Goal: Task Accomplishment & Management: Manage account settings

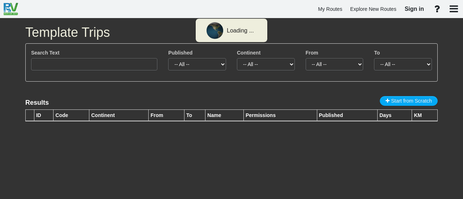
type input "3230"
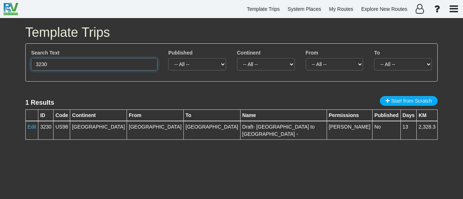
click at [106, 64] on input "3230" at bounding box center [94, 64] width 126 height 12
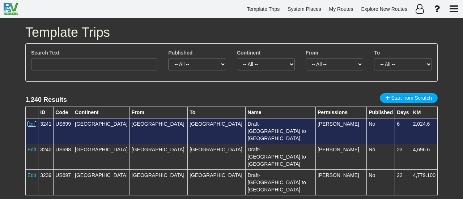
click at [34, 123] on link "Edit" at bounding box center [31, 124] width 9 height 6
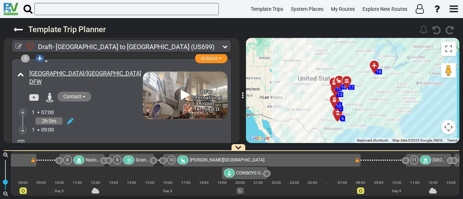
scroll to position [0, 720]
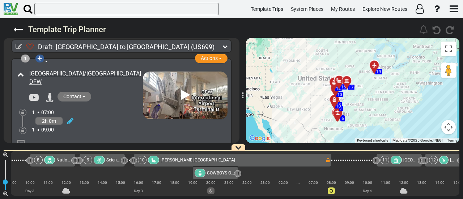
click at [345, 82] on div at bounding box center [349, 83] width 12 height 11
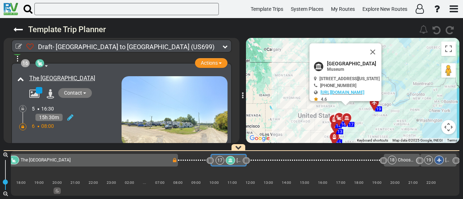
scroll to position [2360, 0]
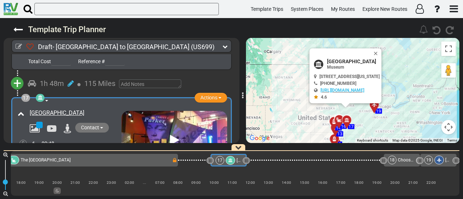
drag, startPoint x: 389, startPoint y: 52, endPoint x: 385, endPoint y: 60, distance: 9.3
click at [382, 51] on button "Close" at bounding box center [377, 53] width 9 height 10
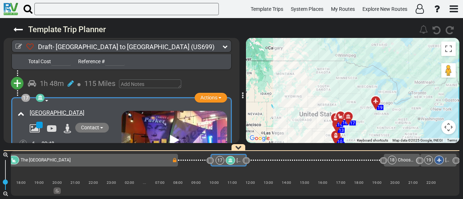
drag, startPoint x: 386, startPoint y: 111, endPoint x: 387, endPoint y: 85, distance: 26.4
click at [387, 85] on div "To navigate, press the arrow keys. To activate drag with keyboard, press Alt + …" at bounding box center [352, 90] width 213 height 105
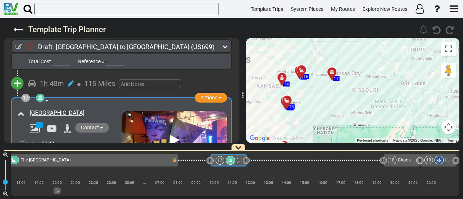
drag, startPoint x: 342, startPoint y: 114, endPoint x: 348, endPoint y: 115, distance: 6.0
click at [348, 115] on div "To activate drag with keyboard, press Alt + Enter. Once in keyboard drag state,…" at bounding box center [352, 90] width 213 height 105
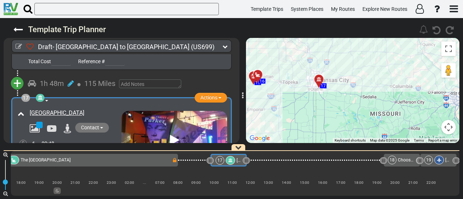
drag, startPoint x: 363, startPoint y: 88, endPoint x: 359, endPoint y: 136, distance: 48.2
click at [359, 136] on div "To activate drag with keyboard, press Alt + Enter. Once in keyboard drag state,…" at bounding box center [352, 90] width 213 height 105
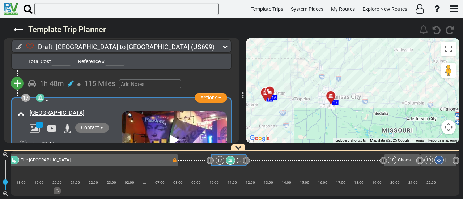
drag, startPoint x: 356, startPoint y: 90, endPoint x: 369, endPoint y: 100, distance: 16.5
click at [369, 100] on div "To activate drag with keyboard, press Alt + Enter. Once in keyboard drag state,…" at bounding box center [352, 90] width 213 height 105
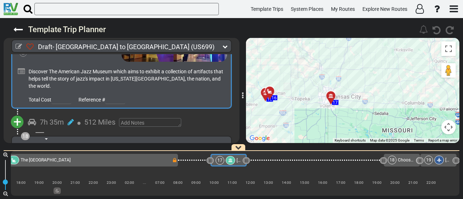
scroll to position [2504, 0]
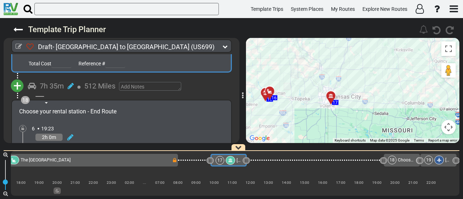
click at [16, 78] on span "+" at bounding box center [17, 86] width 8 height 17
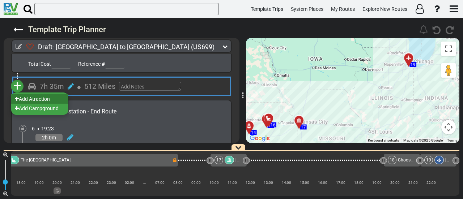
click at [29, 94] on li "Add Atraction" at bounding box center [39, 98] width 57 height 9
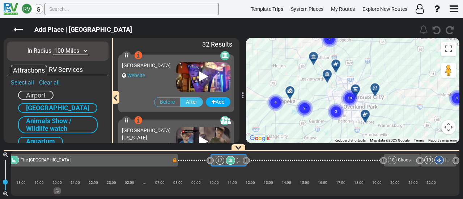
click at [357, 90] on icon "10" at bounding box center [350, 98] width 18 height 18
click at [368, 115] on div at bounding box center [368, 117] width 12 height 11
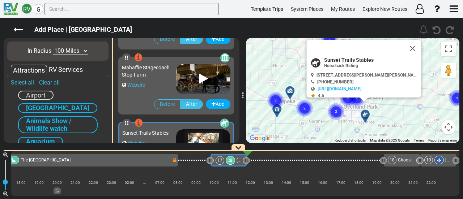
scroll to position [845, 0]
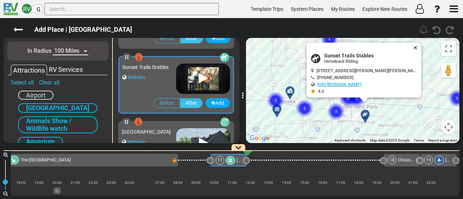
click at [413, 44] on button "Close" at bounding box center [417, 48] width 9 height 10
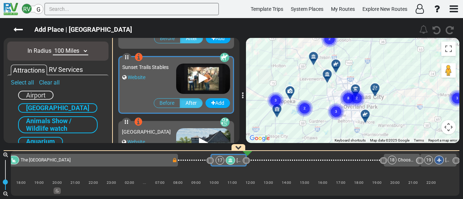
click at [356, 90] on icon "8" at bounding box center [348, 98] width 18 height 18
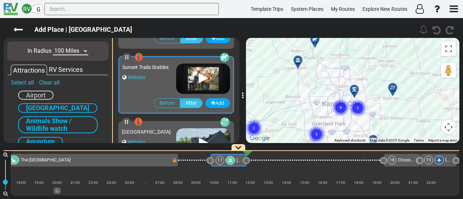
click at [353, 88] on icon at bounding box center [354, 89] width 5 height 5
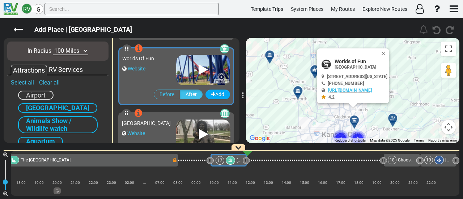
scroll to position [520, 0]
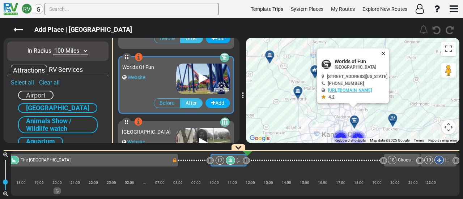
click at [389, 48] on button "Close" at bounding box center [385, 53] width 9 height 10
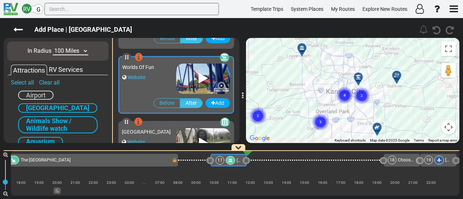
drag, startPoint x: 390, startPoint y: 65, endPoint x: 395, endPoint y: 47, distance: 18.4
click at [395, 47] on div "To navigate, press the arrow keys. To activate drag with keyboard, press Alt + …" at bounding box center [352, 90] width 213 height 105
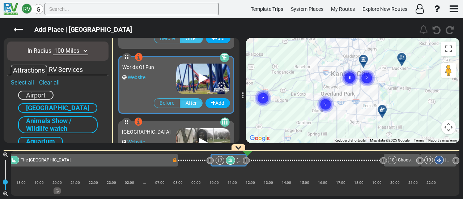
click at [383, 110] on div at bounding box center [385, 112] width 12 height 11
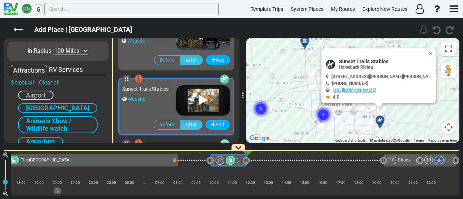
scroll to position [845, 0]
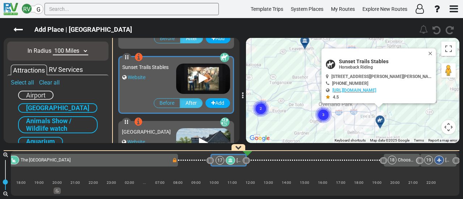
click at [323, 113] on text "3" at bounding box center [323, 114] width 2 height 5
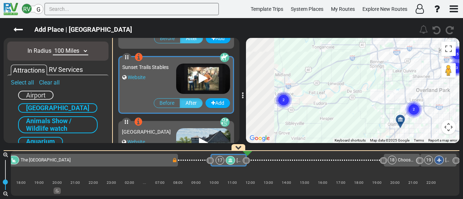
click at [388, 102] on div "To activate drag with keyboard, press Alt + Enter. Once in keyboard drag state,…" at bounding box center [352, 90] width 213 height 105
click at [280, 97] on circle "Cluster of 2 markers" at bounding box center [283, 100] width 17 height 17
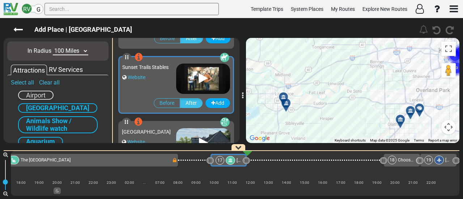
click at [284, 97] on div at bounding box center [286, 99] width 12 height 11
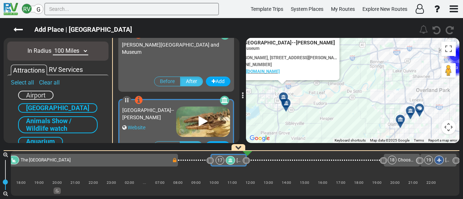
scroll to position [1171, 0]
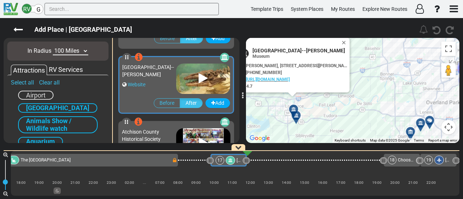
drag, startPoint x: 348, startPoint y: 96, endPoint x: 359, endPoint y: 109, distance: 16.4
click at [359, 109] on div "To activate drag with keyboard, press Alt + Enter. Once in keyboard drag state,…" at bounding box center [352, 90] width 213 height 105
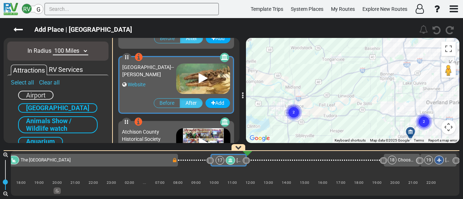
click at [446, 127] on button "Map camera controls" at bounding box center [448, 127] width 14 height 14
click at [429, 127] on button "Zoom out" at bounding box center [430, 127] width 14 height 14
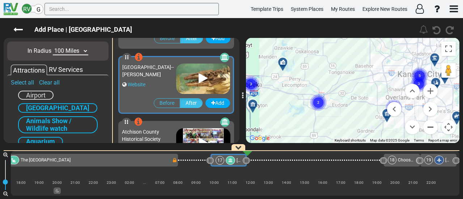
click at [429, 127] on button "Zoom out" at bounding box center [430, 127] width 14 height 14
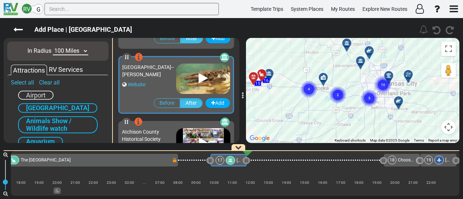
click at [309, 93] on circle "Cluster of 4 markers" at bounding box center [309, 89] width 17 height 17
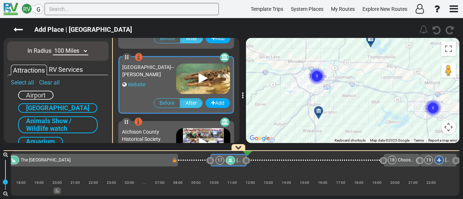
drag, startPoint x: 303, startPoint y: 81, endPoint x: 329, endPoint y: 106, distance: 36.6
click at [329, 106] on div "To activate drag with keyboard, press Alt + Enter. Once in keyboard drag state,…" at bounding box center [352, 90] width 213 height 105
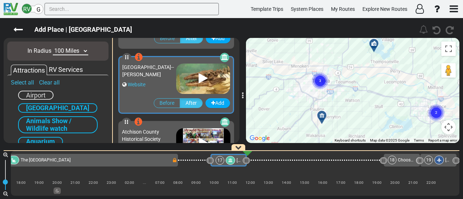
click at [316, 83] on circle "Cluster of 3 markers" at bounding box center [320, 81] width 17 height 17
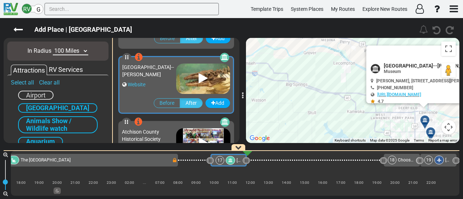
drag, startPoint x: 319, startPoint y: 114, endPoint x: 455, endPoint y: 129, distance: 136.5
click at [455, 129] on div "To activate drag with keyboard, press Alt + Enter. Once in keyboard drag state,…" at bounding box center [352, 90] width 213 height 105
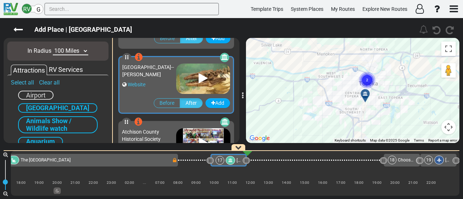
click at [366, 95] on div at bounding box center [368, 96] width 12 height 11
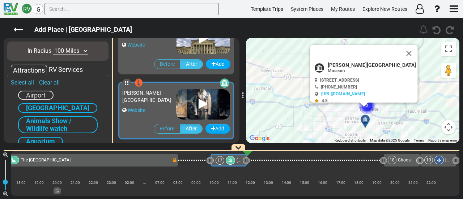
scroll to position [1627, 0]
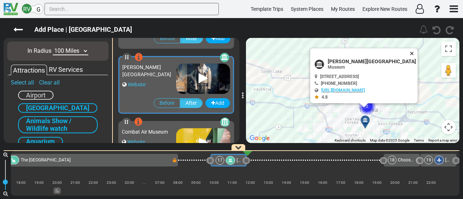
click at [410, 51] on button "Close" at bounding box center [413, 53] width 9 height 10
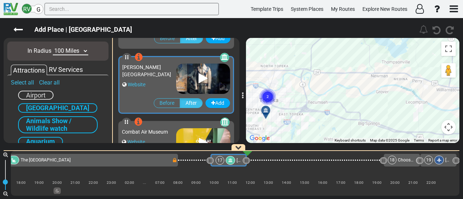
drag, startPoint x: 411, startPoint y: 75, endPoint x: 302, endPoint y: 64, distance: 109.8
click at [304, 64] on div "To activate drag with keyboard, press Alt + Enter. Once in keyboard drag state,…" at bounding box center [352, 90] width 213 height 105
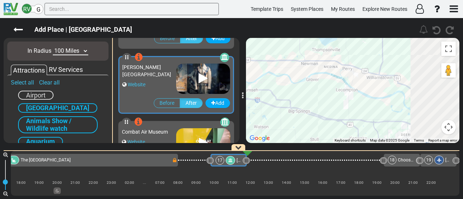
drag, startPoint x: 397, startPoint y: 98, endPoint x: 256, endPoint y: 52, distance: 148.3
click at [258, 53] on div "To activate drag with keyboard, press Alt + Enter. Once in keyboard drag state,…" at bounding box center [352, 90] width 213 height 105
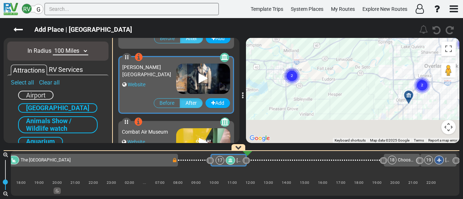
drag, startPoint x: 332, startPoint y: 83, endPoint x: 307, endPoint y: 69, distance: 28.3
click at [308, 69] on div "To activate drag with keyboard, press Alt + Enter. Once in keyboard drag state,…" at bounding box center [352, 90] width 213 height 105
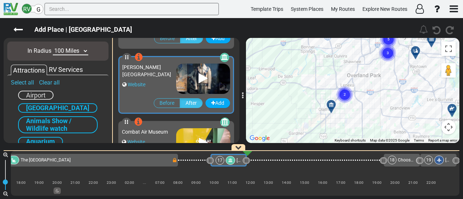
click at [350, 107] on div "To activate drag with keyboard, press Alt + Enter. Once in keyboard drag state,…" at bounding box center [352, 90] width 213 height 105
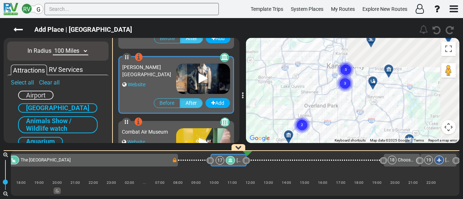
click at [333, 113] on div "To activate drag with keyboard, press Alt + Enter. Once in keyboard drag state,…" at bounding box center [352, 90] width 213 height 105
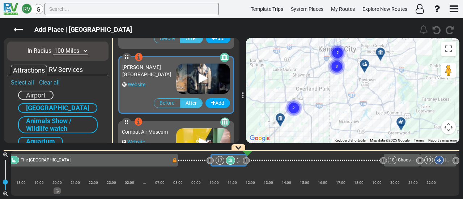
click at [412, 87] on div "To activate drag with keyboard, press Alt + Enter. Once in keyboard drag state,…" at bounding box center [352, 90] width 213 height 105
click at [365, 65] on div at bounding box center [367, 67] width 12 height 11
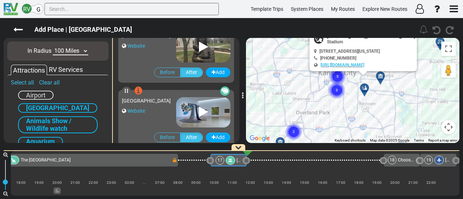
scroll to position [454, 0]
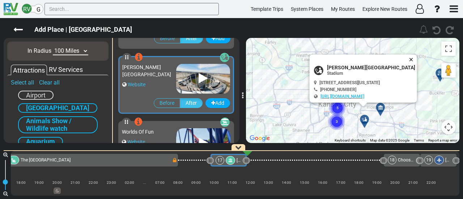
click at [416, 57] on button "Close" at bounding box center [412, 60] width 9 height 10
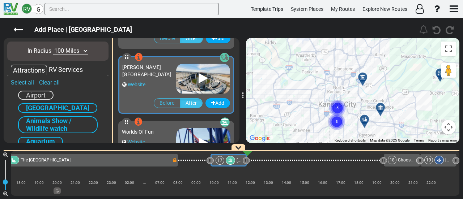
click at [365, 75] on icon at bounding box center [362, 77] width 5 height 5
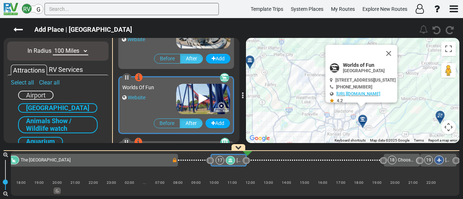
scroll to position [520, 0]
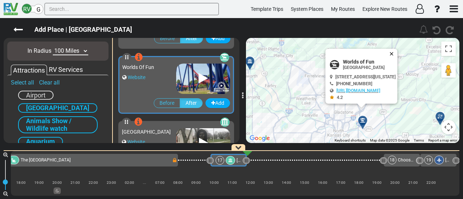
click at [398, 50] on button "Close" at bounding box center [393, 54] width 9 height 10
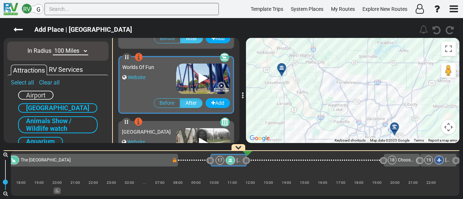
click at [346, 71] on div "To navigate, press the arrow keys. To activate drag with keyboard, press Alt + …" at bounding box center [352, 90] width 213 height 105
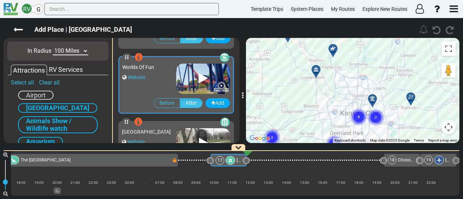
click at [332, 49] on icon at bounding box center [332, 48] width 5 height 5
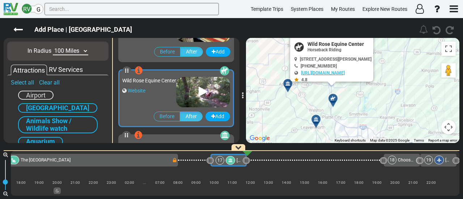
scroll to position [1041, 0]
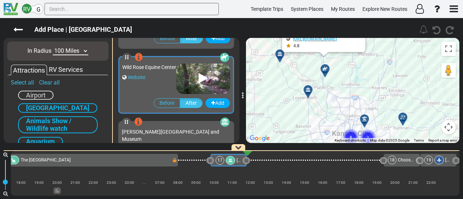
drag, startPoint x: 336, startPoint y: 129, endPoint x: 305, endPoint y: 0, distance: 132.5
click at [305, 1] on div "RV G Template Trips System Places My Routes Explore New Routes" at bounding box center [231, 99] width 463 height 199
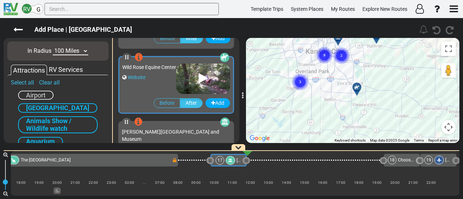
click at [357, 87] on icon at bounding box center [356, 87] width 5 height 5
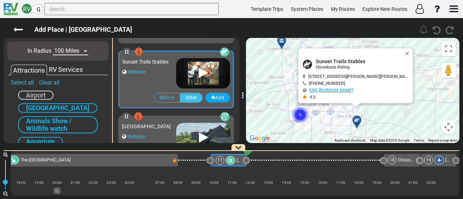
scroll to position [845, 0]
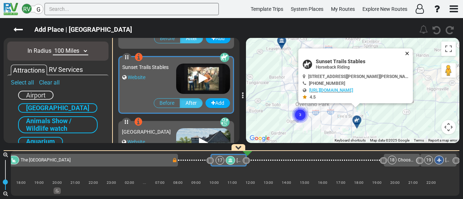
click at [407, 55] on button "Close" at bounding box center [408, 53] width 9 height 10
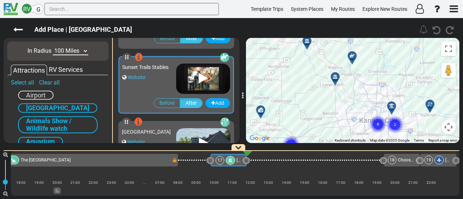
drag, startPoint x: 313, startPoint y: 51, endPoint x: 366, endPoint y: 88, distance: 65.3
click at [366, 88] on div "To activate drag with keyboard, press Alt + Enter. Once in keyboard drag state,…" at bounding box center [352, 90] width 213 height 105
click at [355, 55] on icon at bounding box center [352, 55] width 5 height 5
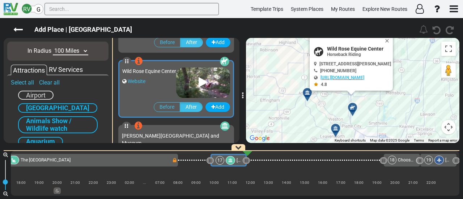
scroll to position [1041, 0]
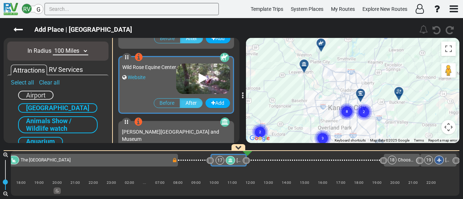
drag, startPoint x: 357, startPoint y: 126, endPoint x: 322, endPoint y: 21, distance: 111.0
click at [322, 21] on div "Add Place | American Jazz Museum 210" at bounding box center [231, 108] width 463 height 181
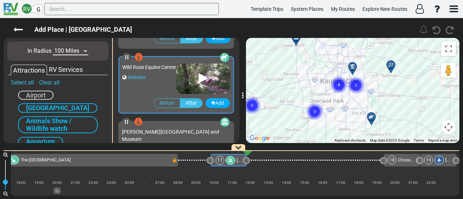
click at [368, 115] on div at bounding box center [371, 117] width 9 height 6
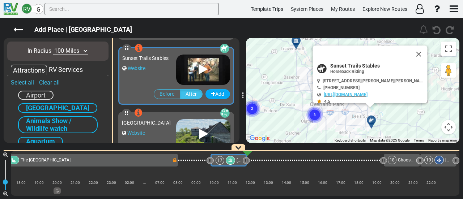
scroll to position [845, 0]
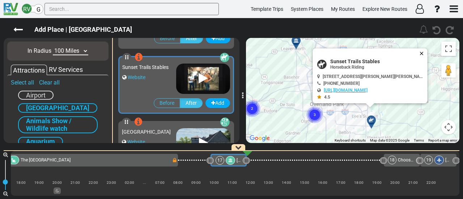
click at [421, 50] on button "Close" at bounding box center [423, 53] width 9 height 10
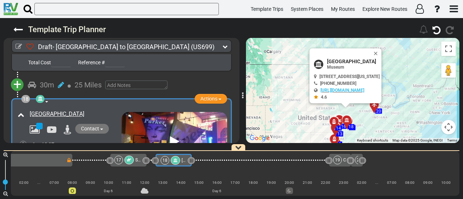
scroll to position [0, 1654]
click at [128, 164] on div at bounding box center [128, 160] width 9 height 9
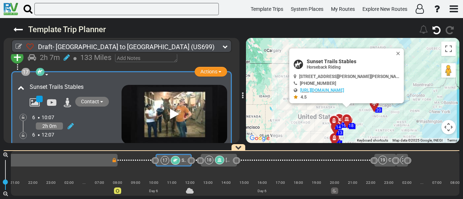
scroll to position [2396, 0]
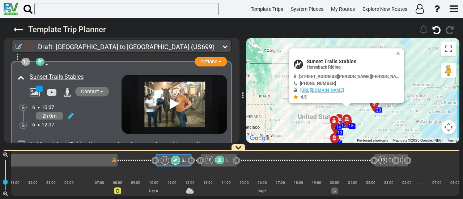
click at [74, 111] on div "2h 0m" at bounding box center [76, 116] width 89 height 10
click at [67, 111] on div at bounding box center [69, 116] width 9 height 10
click at [71, 113] on icon at bounding box center [71, 116] width 6 height 7
click at [62, 102] on icon at bounding box center [61, 108] width 7 height 12
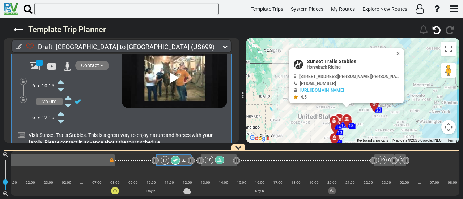
scroll to position [2432, 0]
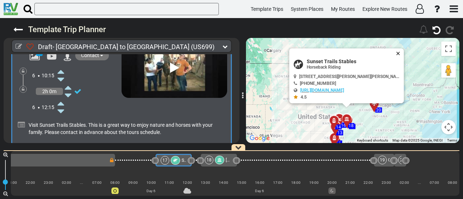
click at [398, 52] on button "Close" at bounding box center [399, 53] width 9 height 10
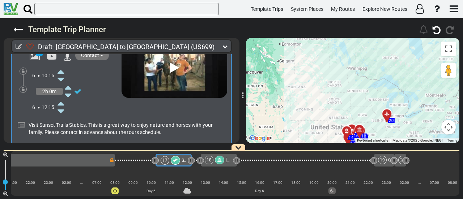
drag, startPoint x: 362, startPoint y: 55, endPoint x: 375, endPoint y: 67, distance: 17.2
click at [375, 67] on div "To activate drag with keyboard, press Alt + Enter. Once in keyboard drag state,…" at bounding box center [352, 90] width 213 height 105
click at [62, 98] on icon at bounding box center [61, 104] width 7 height 12
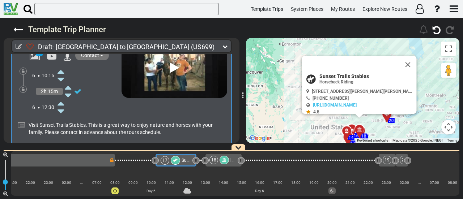
click at [62, 98] on icon at bounding box center [61, 104] width 7 height 12
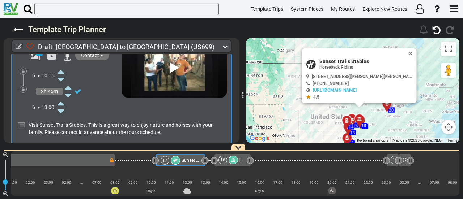
click at [62, 98] on icon at bounding box center [61, 104] width 7 height 12
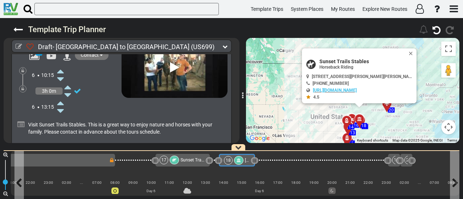
click at [245, 160] on span "American Jazz Museum" at bounding box center [266, 160] width 42 height 5
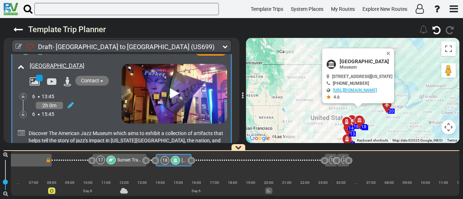
scroll to position [2552, 0]
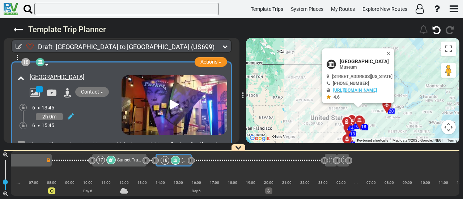
click at [365, 60] on span "American Jazz Museum" at bounding box center [366, 62] width 53 height 6
copy div "American Jazz Museum"
click at [72, 113] on icon at bounding box center [71, 116] width 6 height 7
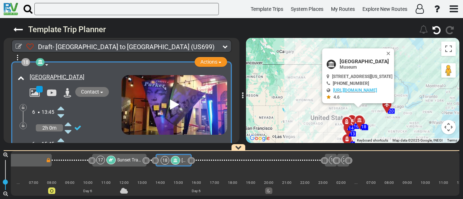
click at [62, 134] on icon at bounding box center [61, 140] width 7 height 12
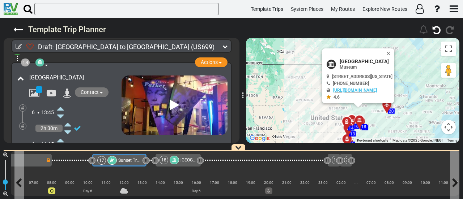
click at [118, 160] on span "Sunset Trails Stables" at bounding box center [138, 160] width 41 height 5
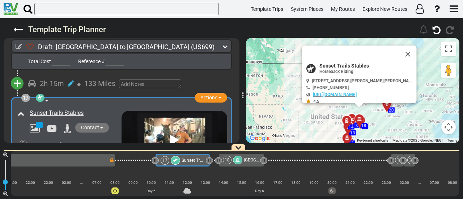
scroll to position [2360, 0]
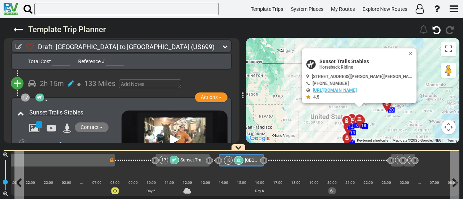
click at [242, 158] on div "18" at bounding box center [234, 160] width 21 height 9
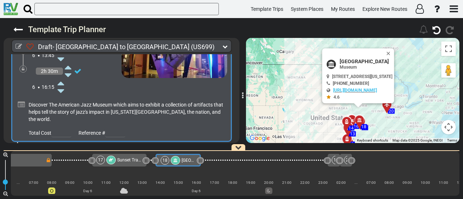
scroll to position [2624, 0]
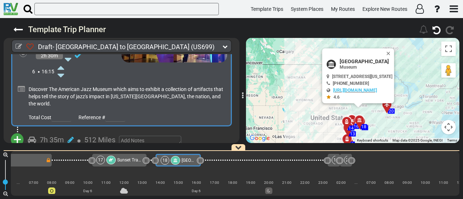
click at [16, 132] on span "+" at bounding box center [17, 140] width 8 height 17
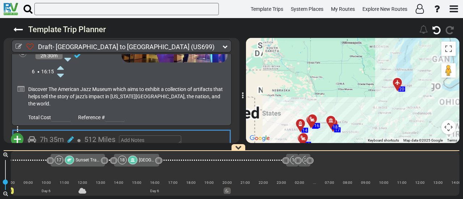
scroll to position [0, 0]
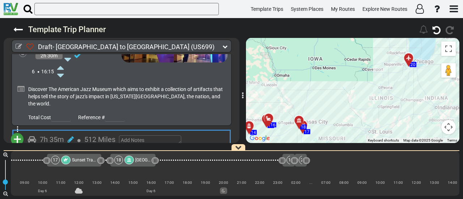
click at [41, 157] on li "Add Campground" at bounding box center [39, 161] width 57 height 9
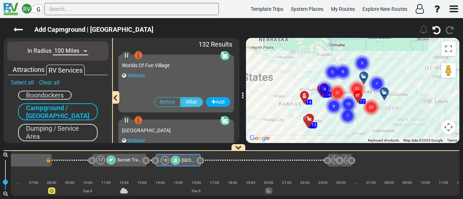
click at [72, 52] on select "10 Miles 50 Miles 100 Miles 250 Miles 500 Miles 1000 Miles" at bounding box center [70, 51] width 35 height 8
select select "number:10"
click at [53, 47] on select "10 Miles 50 Miles 100 Miles 250 Miles 500 Miles 1000 Miles" at bounding box center [70, 51] width 35 height 8
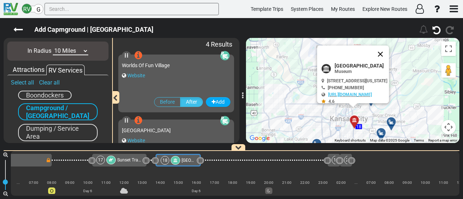
click at [389, 58] on button "Close" at bounding box center [380, 54] width 17 height 17
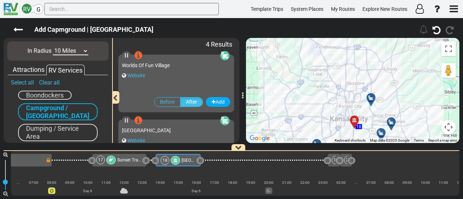
click at [373, 99] on div at bounding box center [374, 100] width 12 height 11
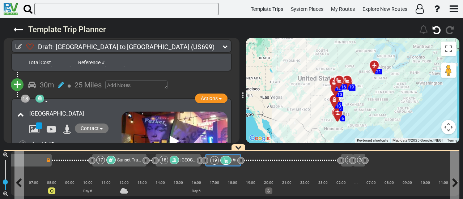
click at [213, 162] on div "19" at bounding box center [214, 160] width 9 height 9
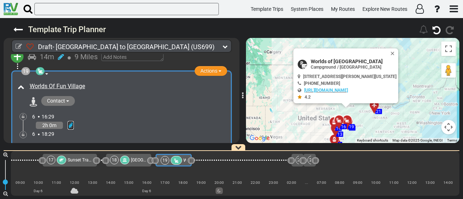
click at [72, 122] on icon at bounding box center [71, 125] width 6 height 7
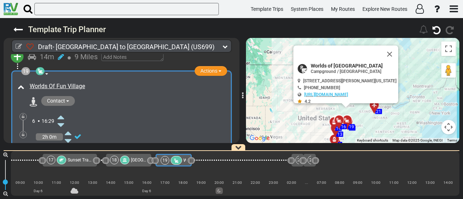
click at [62, 111] on icon at bounding box center [61, 117] width 7 height 12
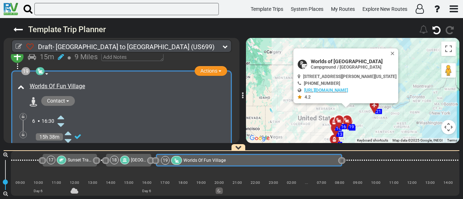
drag, startPoint x: 190, startPoint y: 160, endPoint x: 340, endPoint y: 194, distance: 153.9
click at [340, 194] on div "1 Dallas/Fort Worth International Airport DFW" at bounding box center [235, 173] width 449 height 45
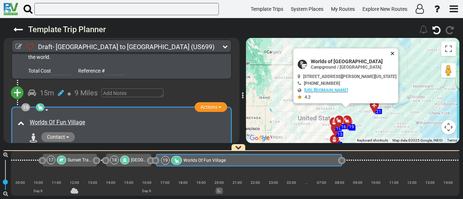
click at [395, 48] on button "Close" at bounding box center [394, 53] width 9 height 10
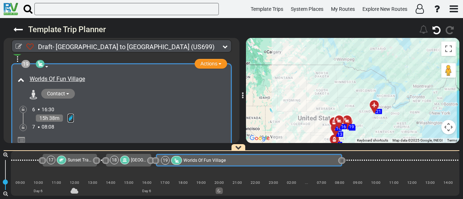
click at [73, 115] on icon at bounding box center [71, 118] width 6 height 7
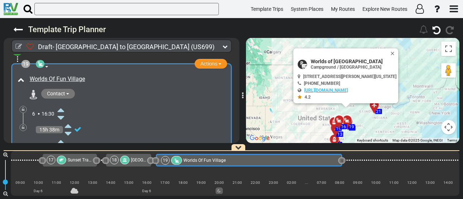
click at [63, 144] on icon at bounding box center [61, 150] width 7 height 12
click at [22, 126] on icon at bounding box center [23, 128] width 3 height 4
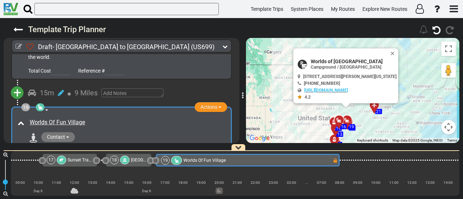
click at [226, 163] on div "19 Worlds Of Fun Village" at bounding box center [246, 160] width 171 height 9
click at [327, 62] on span "Worlds of Fun Village" at bounding box center [354, 62] width 86 height 6
copy div "Worlds of Fun Village"
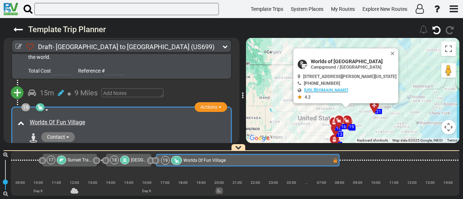
click at [104, 119] on div "Worlds Of Fun Village" at bounding box center [128, 123] width 196 height 8
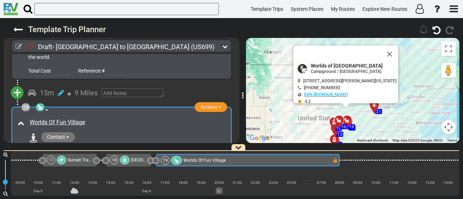
click at [104, 119] on div "Worlds Of Fun Village" at bounding box center [128, 123] width 196 height 8
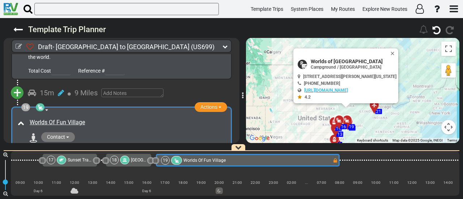
copy div "Worlds Of Fun Village"
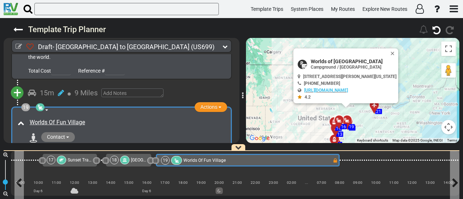
click at [280, 164] on div "19 Worlds Of Fun Village" at bounding box center [246, 160] width 171 height 9
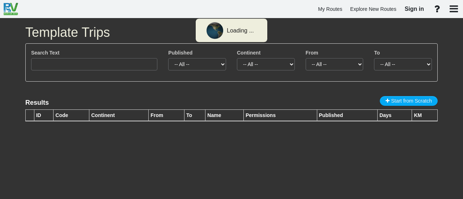
type input "3230"
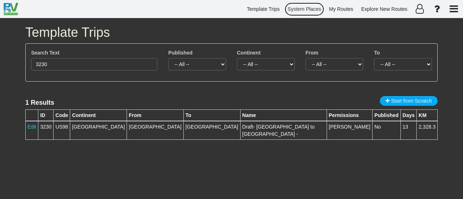
drag, startPoint x: 310, startPoint y: 6, endPoint x: 314, endPoint y: 1, distance: 5.7
click at [310, 6] on span "System Places" at bounding box center [305, 9] width 34 height 6
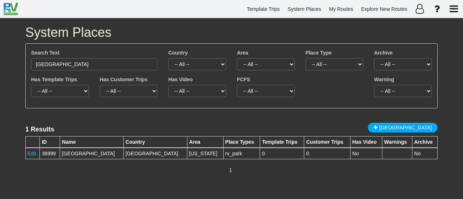
click at [113, 63] on input "[GEOGRAPHIC_DATA]" at bounding box center [94, 64] width 126 height 12
drag, startPoint x: 0, startPoint y: 0, endPoint x: 113, endPoint y: 63, distance: 129.6
click at [113, 63] on input "[GEOGRAPHIC_DATA]" at bounding box center [94, 64] width 126 height 12
click at [114, 62] on input "[GEOGRAPHIC_DATA]" at bounding box center [94, 64] width 126 height 12
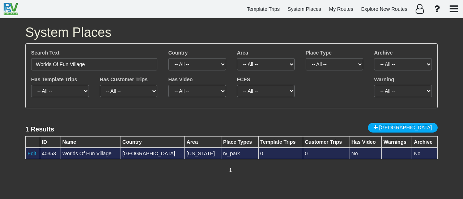
type input "Worlds Of Fun Village"
click at [34, 153] on link "Edit" at bounding box center [31, 154] width 9 height 6
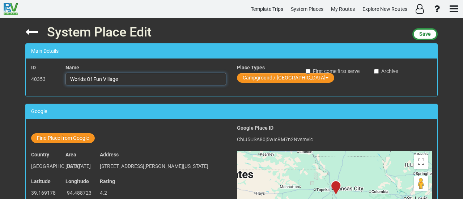
click at [121, 81] on input "Worlds Of Fun Village" at bounding box center [145, 79] width 161 height 12
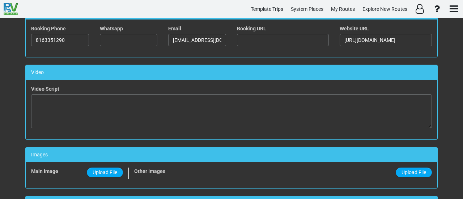
scroll to position [481, 0]
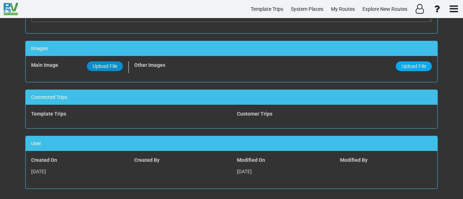
click at [109, 63] on span "Upload File" at bounding box center [105, 66] width 25 height 6
click at [0, 0] on input "Upload File" at bounding box center [0, 0] width 0 height 0
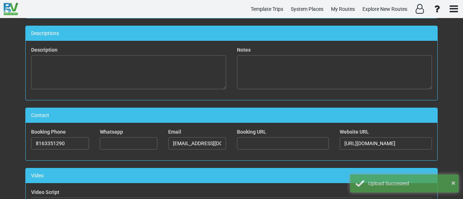
scroll to position [0, 0]
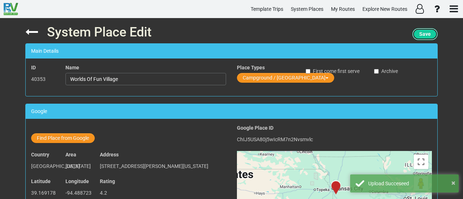
click at [424, 33] on span "Save" at bounding box center [425, 34] width 12 height 6
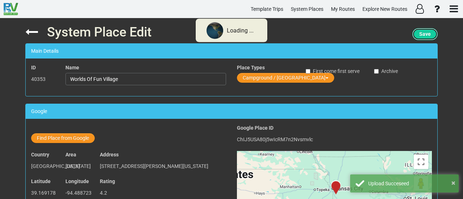
click at [424, 33] on span "Save" at bounding box center [425, 34] width 12 height 6
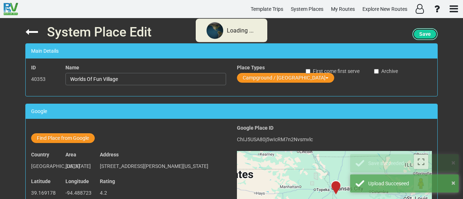
click at [424, 33] on span "Save" at bounding box center [425, 34] width 12 height 6
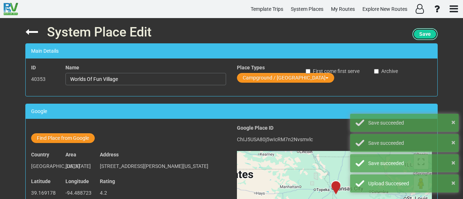
click at [431, 33] on button "Save" at bounding box center [424, 34] width 25 height 12
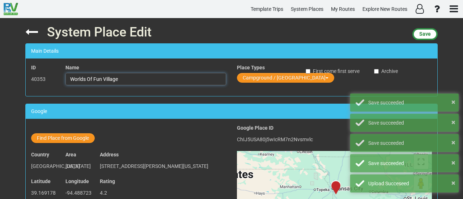
click at [123, 78] on input "Worlds Of Fun Village" at bounding box center [145, 79] width 161 height 12
click at [122, 78] on input "Worlds Of Fun Village" at bounding box center [145, 79] width 161 height 12
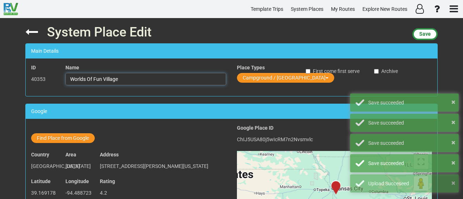
click at [122, 78] on input "Worlds Of Fun Village" at bounding box center [145, 79] width 161 height 12
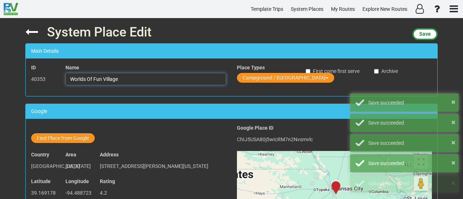
click at [122, 78] on input "Worlds Of Fun Village" at bounding box center [145, 79] width 161 height 12
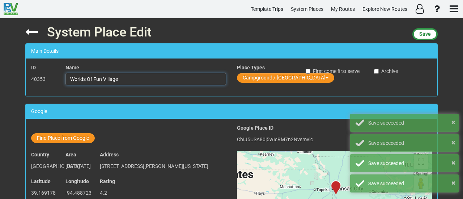
click at [122, 78] on input "Worlds Of Fun Village" at bounding box center [145, 79] width 161 height 12
